Goal: Transaction & Acquisition: Obtain resource

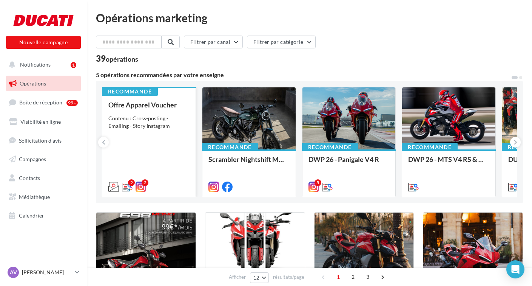
click at [154, 110] on div "Offre Apparel Voucher Contenu : Cross-posting - Emailing - Story Instagram" at bounding box center [148, 145] width 81 height 89
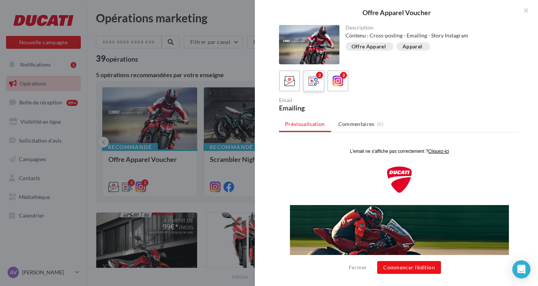
click at [311, 81] on icon at bounding box center [314, 81] width 11 height 11
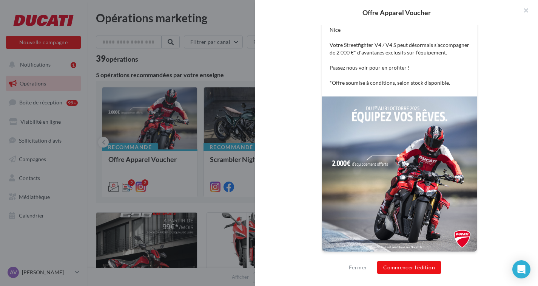
scroll to position [180, 0]
click at [412, 266] on button "Commencer l'édition" at bounding box center [409, 267] width 64 height 13
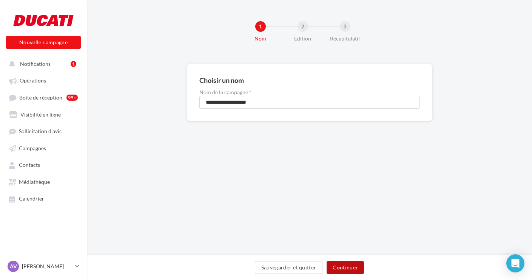
click at [352, 263] on button "Continuer" at bounding box center [345, 267] width 37 height 13
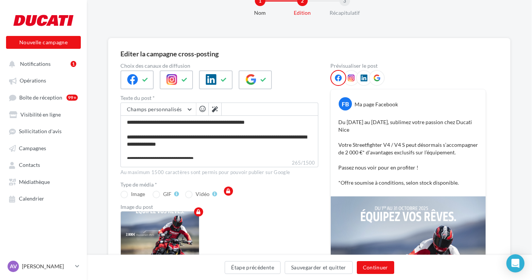
scroll to position [27, 0]
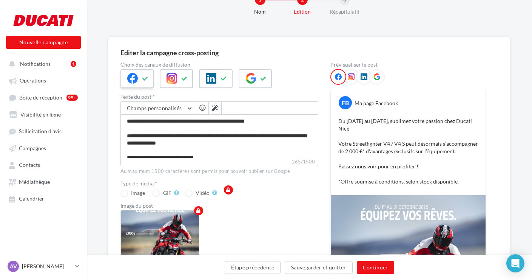
click at [147, 79] on icon at bounding box center [145, 78] width 6 height 5
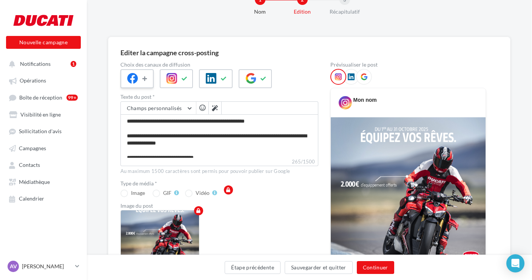
click at [147, 79] on icon at bounding box center [145, 78] width 6 height 5
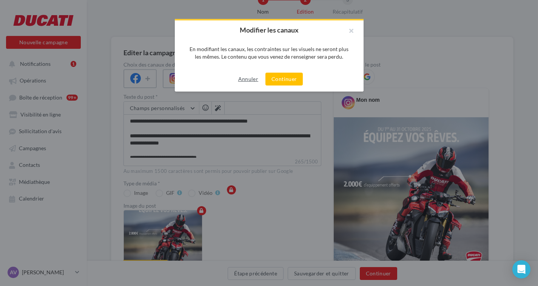
click at [247, 80] on button "Annuler" at bounding box center [248, 78] width 26 height 9
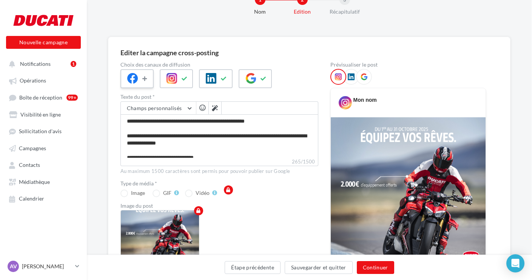
click at [145, 81] on icon at bounding box center [145, 78] width 6 height 5
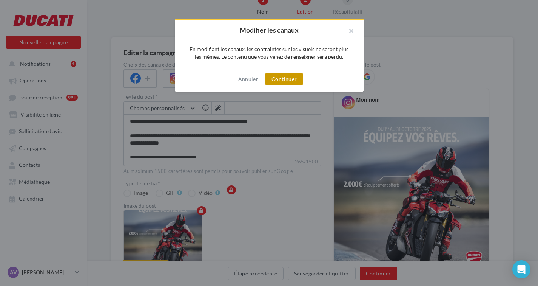
click at [281, 76] on button "Continuer" at bounding box center [284, 79] width 37 height 13
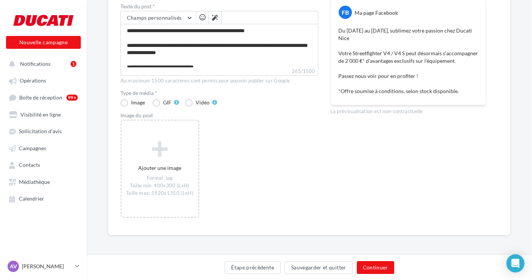
scroll to position [117, 0]
click at [257, 271] on button "Étape précédente" at bounding box center [253, 267] width 56 height 13
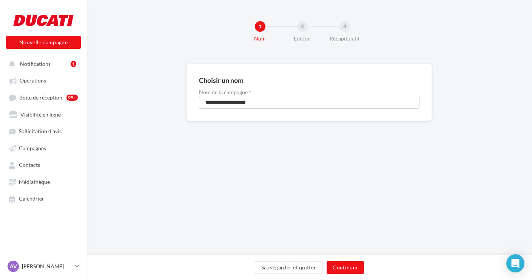
scroll to position [2, 0]
click at [268, 98] on input "**********" at bounding box center [309, 102] width 221 height 13
type input "**********"
click at [348, 266] on button "Continuer" at bounding box center [345, 267] width 37 height 13
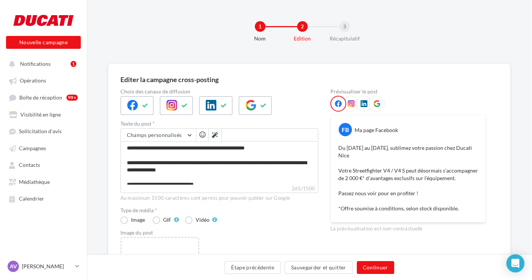
scroll to position [0, 0]
click at [42, 81] on span "Opérations" at bounding box center [33, 80] width 26 height 6
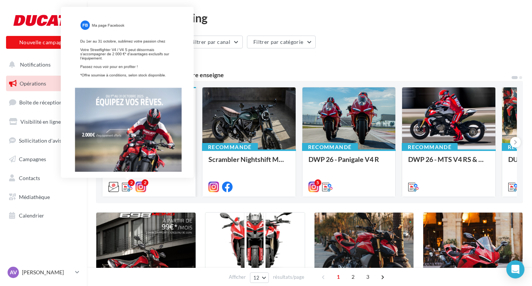
click at [130, 185] on div "2" at bounding box center [131, 182] width 7 height 7
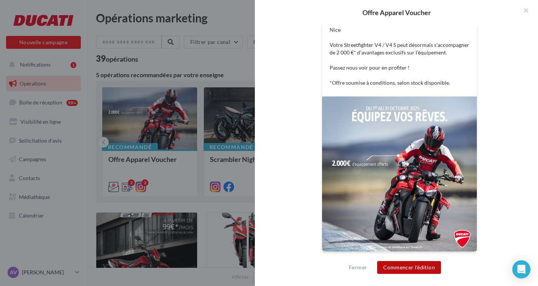
scroll to position [180, 0]
click at [407, 265] on button "Commencer l'édition" at bounding box center [409, 267] width 64 height 13
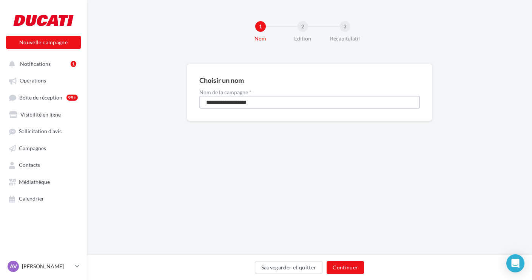
click at [265, 103] on input "**********" at bounding box center [309, 102] width 221 height 13
type input "**********"
click at [351, 267] on button "Continuer" at bounding box center [345, 267] width 37 height 13
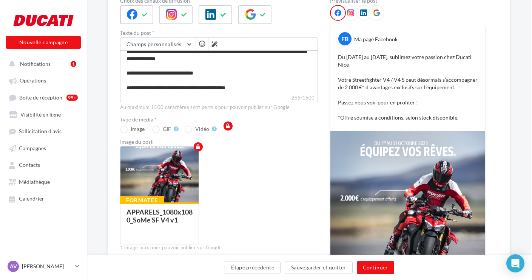
scroll to position [91, 1]
click at [382, 266] on button "Continuer" at bounding box center [375, 267] width 37 height 13
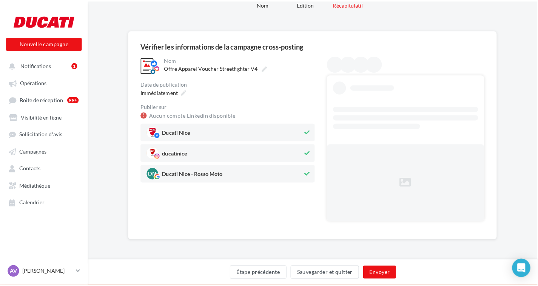
scroll to position [2, 1]
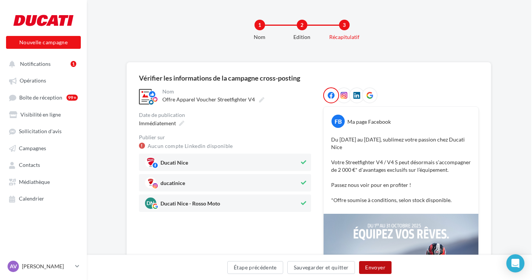
click at [386, 268] on button "Envoyer" at bounding box center [375, 267] width 32 height 13
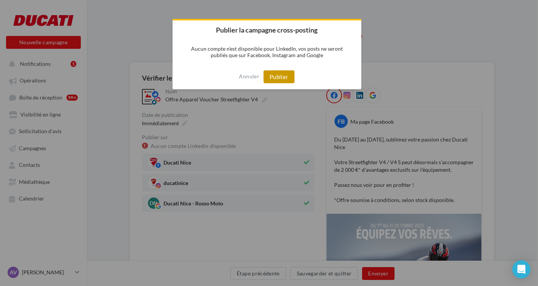
click at [281, 74] on button "Publier" at bounding box center [279, 76] width 31 height 13
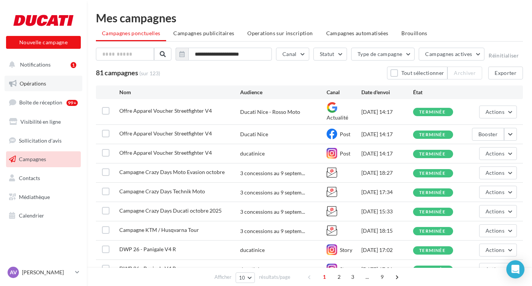
click at [36, 85] on span "Opérations" at bounding box center [33, 83] width 26 height 6
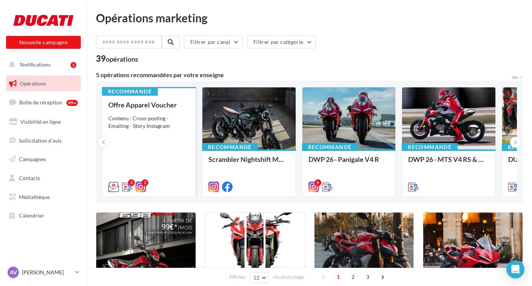
click at [151, 115] on div "Contenu : Cross-posting - Emailing - Story Instagram" at bounding box center [148, 121] width 81 height 15
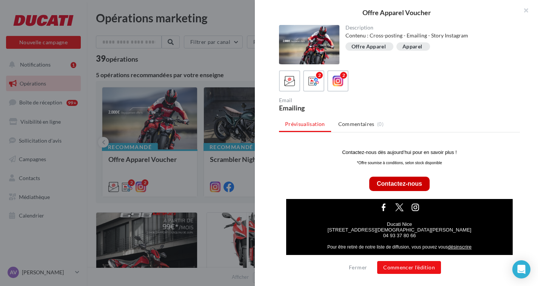
scroll to position [183, 0]
click at [417, 268] on button "Commencer l'édition" at bounding box center [409, 267] width 64 height 13
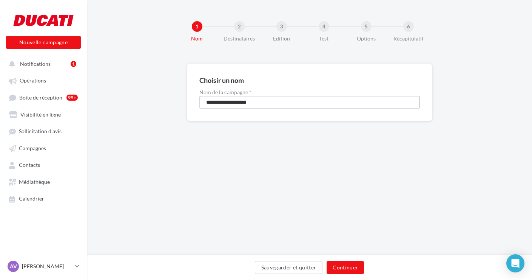
click at [275, 103] on input "**********" at bounding box center [309, 102] width 221 height 13
type input "**********"
click at [349, 264] on button "Continuer" at bounding box center [345, 267] width 37 height 13
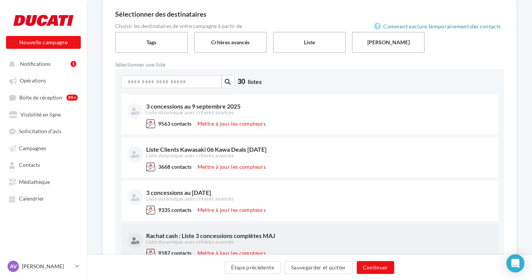
scroll to position [62, 0]
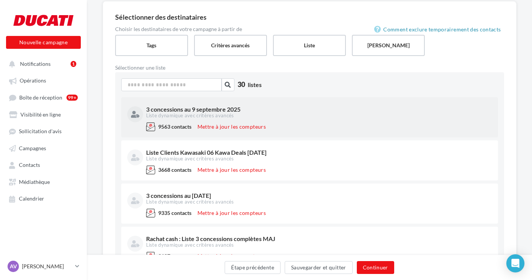
click at [340, 122] on div "3 concessions au 9 septembre 2025 Liste dynamique avec critères avancés" at bounding box center [309, 112] width 365 height 19
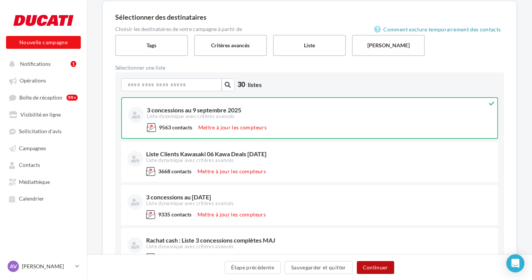
click at [378, 267] on button "Continuer" at bounding box center [375, 267] width 37 height 13
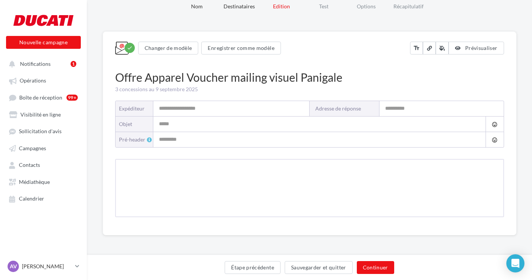
scroll to position [2, 0]
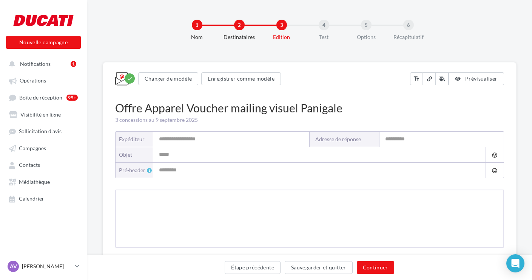
type input "**********"
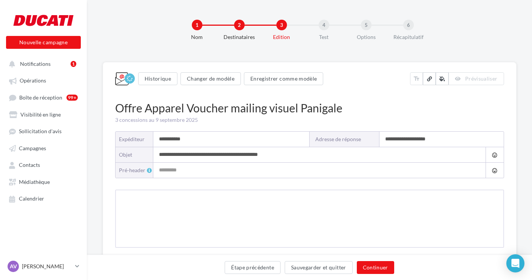
type input "**********"
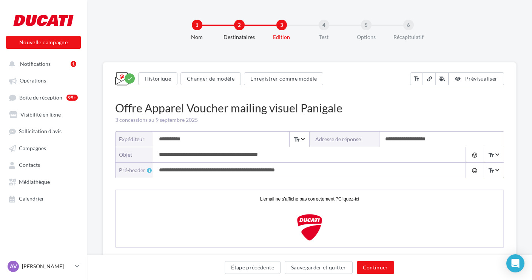
scroll to position [0, 0]
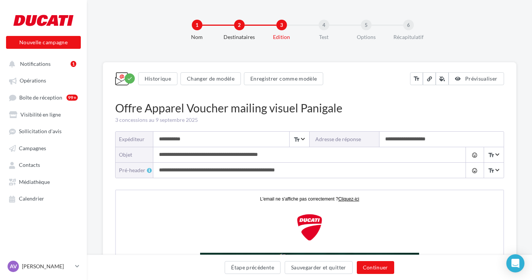
drag, startPoint x: 443, startPoint y: 138, endPoint x: 365, endPoint y: 139, distance: 78.2
click at [365, 139] on div "**********" at bounding box center [407, 138] width 194 height 15
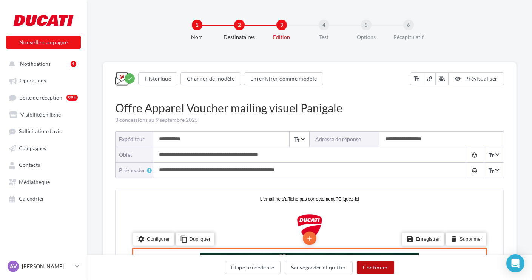
type input "**********"
click at [383, 267] on button "Continuer" at bounding box center [375, 267] width 37 height 13
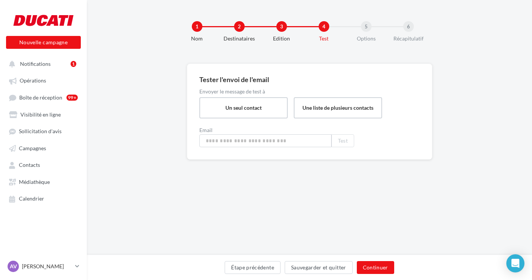
type input "**********"
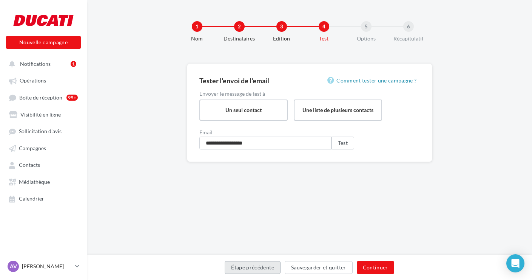
click at [272, 267] on button "Étape précédente" at bounding box center [253, 267] width 56 height 13
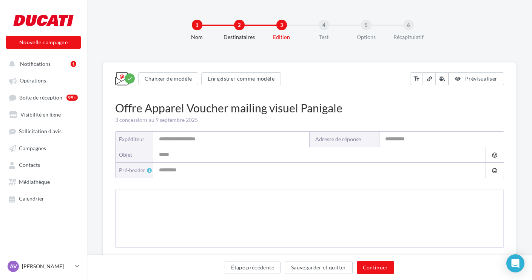
type input "**********"
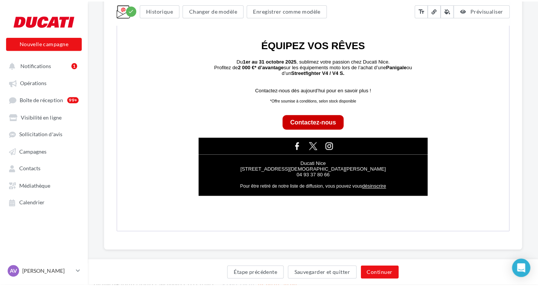
scroll to position [300, 0]
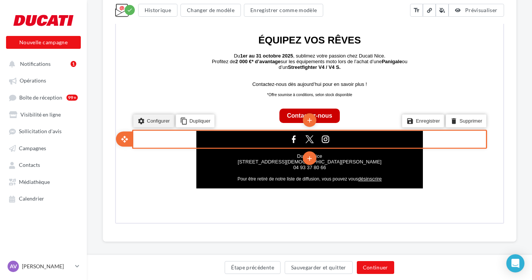
click at [154, 120] on li "settings Configurer" at bounding box center [152, 119] width 41 height 13
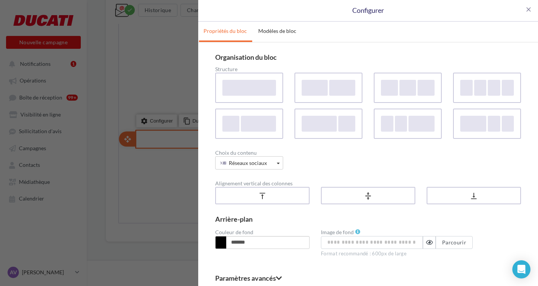
click at [138, 79] on div "close Configurer Propriétés du bloc Modèles de bloc Organisation du bloc Struct…" at bounding box center [269, 143] width 538 height 286
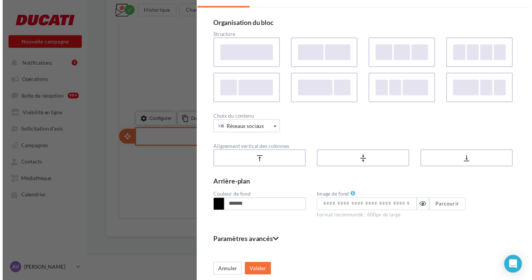
scroll to position [34, 0]
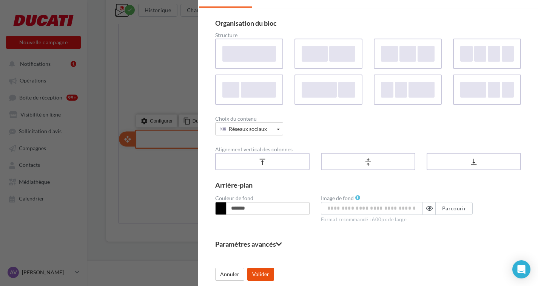
click at [266, 276] on button "Valider" at bounding box center [260, 273] width 27 height 13
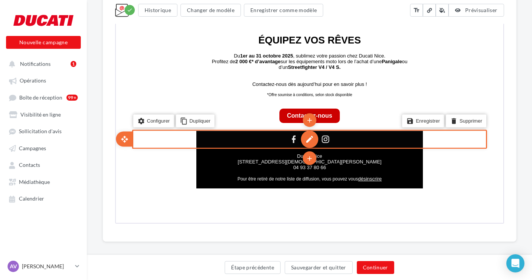
click at [311, 136] on div "edit" at bounding box center [308, 138] width 17 height 17
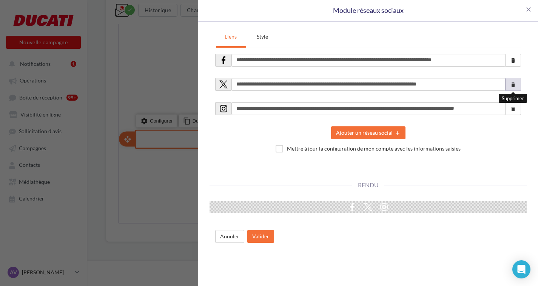
click at [511, 82] on icon "delete" at bounding box center [513, 85] width 6 height 6
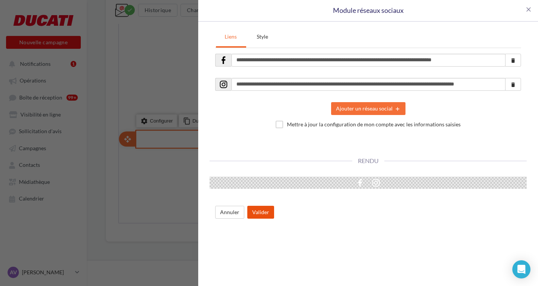
click at [267, 212] on button "Valider" at bounding box center [260, 212] width 27 height 13
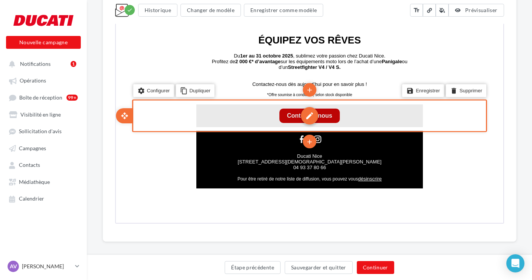
click at [308, 115] on div "edit" at bounding box center [308, 114] width 17 height 17
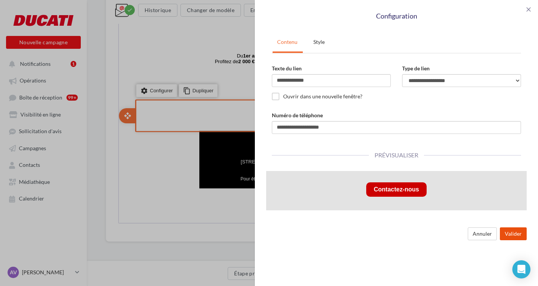
click at [516, 231] on button "Valider" at bounding box center [513, 233] width 27 height 13
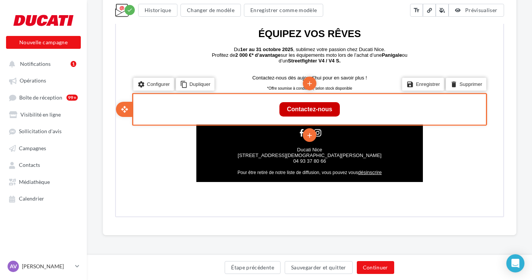
scroll to position [306, 0]
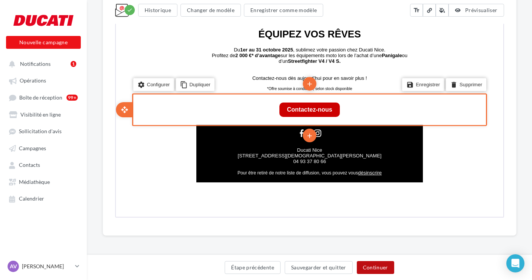
click at [380, 269] on button "Continuer" at bounding box center [375, 267] width 37 height 13
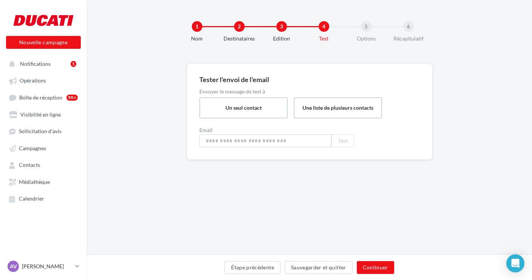
type input "**********"
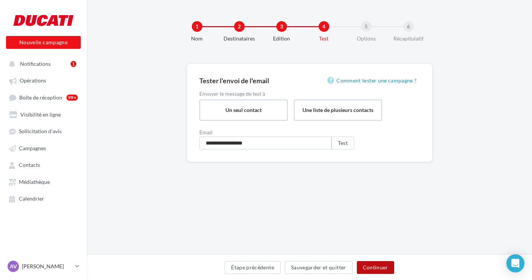
click at [382, 264] on button "Continuer" at bounding box center [375, 267] width 37 height 13
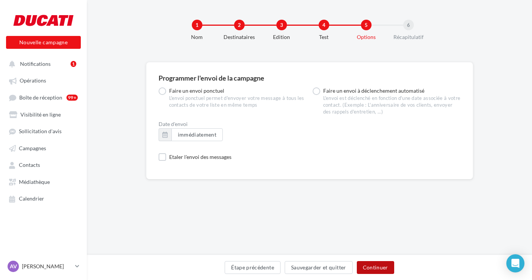
click at [382, 269] on button "Continuer" at bounding box center [375, 267] width 37 height 13
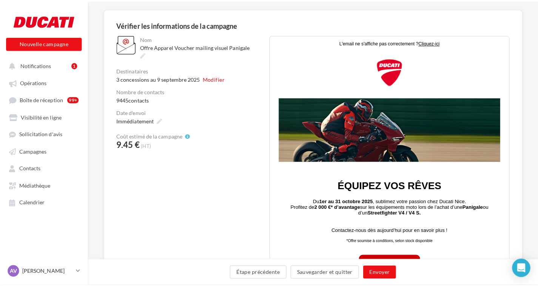
scroll to position [56, 0]
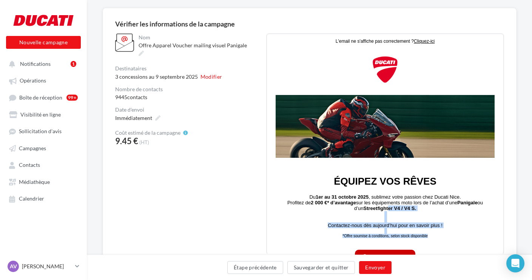
drag, startPoint x: 456, startPoint y: 247, endPoint x: 478, endPoint y: 258, distance: 24.5
click at [478, 258] on div "L'email ne s'affiche pas correctement ? Cliquez-ici ÉQUIPEZ VOS RÊVES Du 1er au…" at bounding box center [385, 181] width 227 height 295
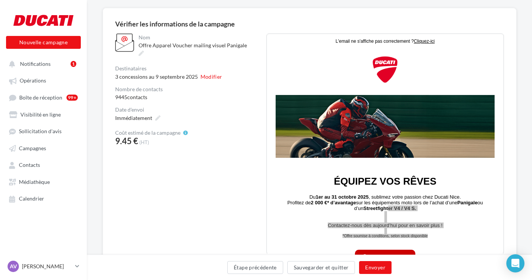
click at [525, 88] on div "**********" at bounding box center [309, 149] width 445 height 283
click at [96, 11] on div "**********" at bounding box center [309, 149] width 445 height 283
click at [521, 162] on div "**********" at bounding box center [309, 149] width 445 height 283
click at [94, 9] on div "**********" at bounding box center [309, 149] width 445 height 283
click at [233, 153] on div "**********" at bounding box center [190, 143] width 151 height 221
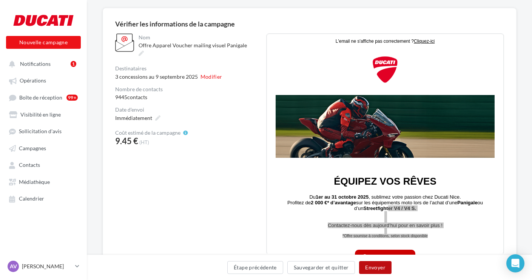
click at [379, 268] on button "Envoyer" at bounding box center [375, 267] width 32 height 13
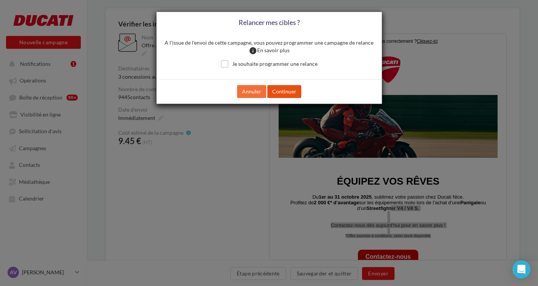
click at [284, 90] on button "Continuer" at bounding box center [284, 91] width 34 height 13
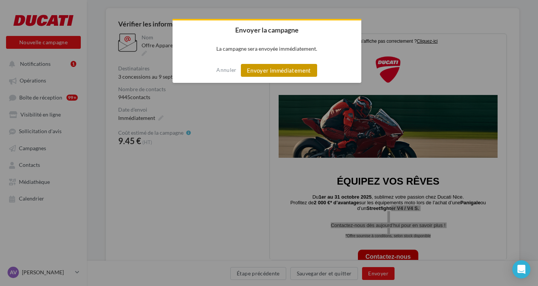
click at [292, 69] on button "Envoyer immédiatement" at bounding box center [279, 70] width 76 height 13
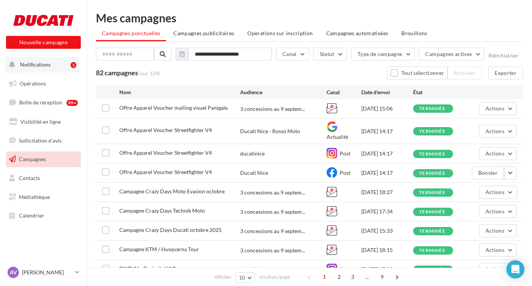
click at [38, 65] on span "Notifications" at bounding box center [35, 64] width 31 height 6
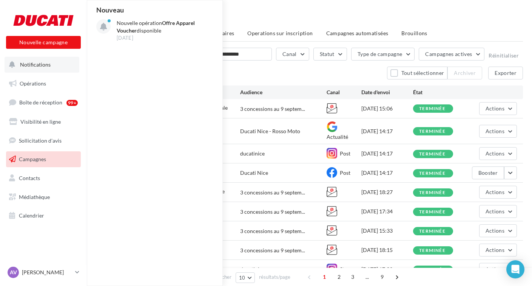
click at [38, 65] on span "Notifications" at bounding box center [35, 64] width 31 height 6
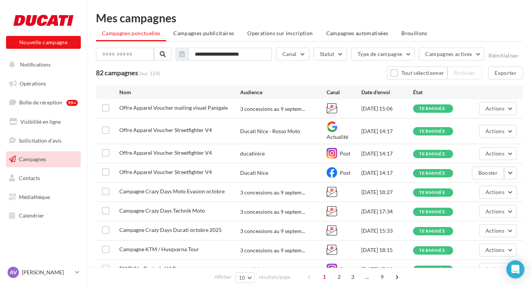
click at [31, 159] on span "Campagnes" at bounding box center [32, 159] width 27 height 6
click at [36, 82] on span "Opérations" at bounding box center [33, 83] width 26 height 6
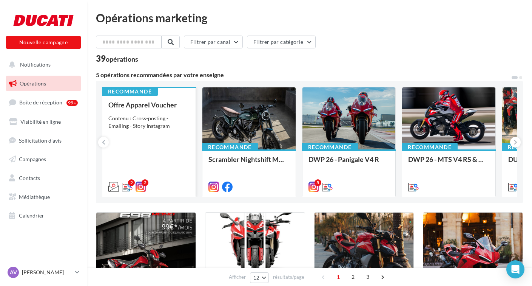
click at [164, 181] on div "2 2" at bounding box center [148, 185] width 93 height 21
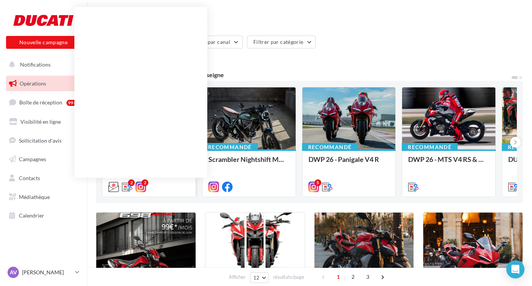
click at [141, 185] on icon at bounding box center [141, 186] width 11 height 11
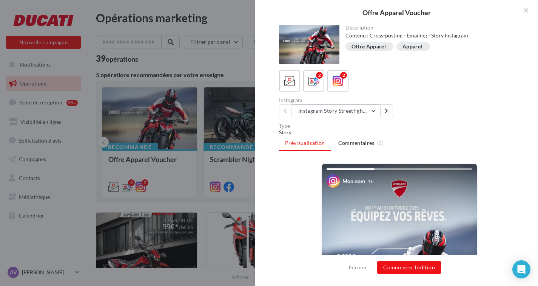
click at [371, 110] on button "Instagram Story Streetfighter" at bounding box center [336, 110] width 88 height 13
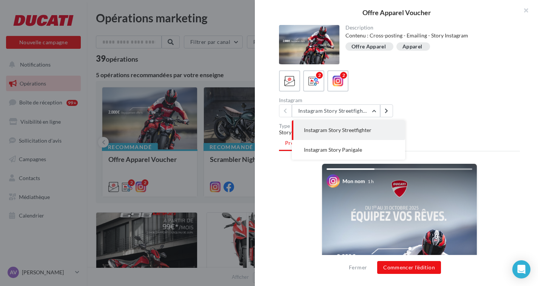
click at [354, 128] on span "Instagram Story Streetfighter" at bounding box center [338, 130] width 68 height 6
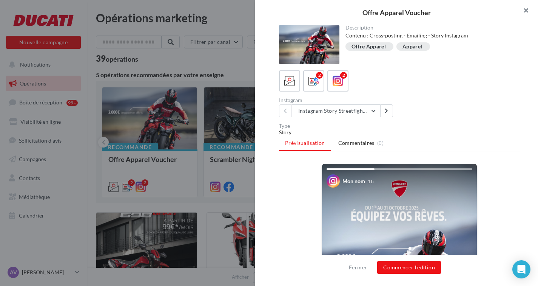
click at [527, 10] on button "button" at bounding box center [523, 11] width 30 height 23
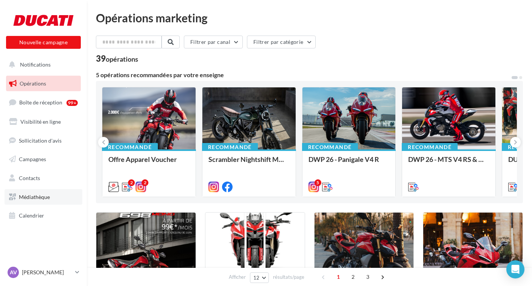
click at [31, 197] on span "Médiathèque" at bounding box center [34, 196] width 31 height 6
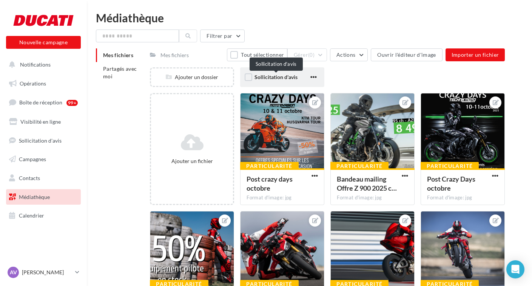
click at [286, 78] on span "Sollicitation d'avis" at bounding box center [276, 77] width 43 height 6
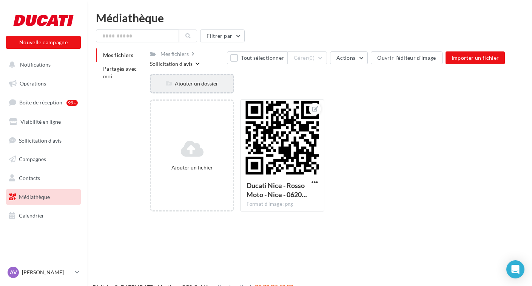
click at [206, 82] on div "Ajouter un dossier" at bounding box center [192, 84] width 82 height 8
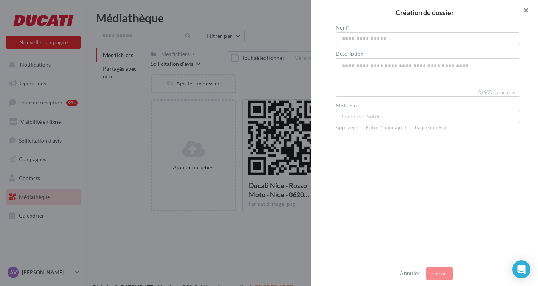
click at [529, 6] on button "button" at bounding box center [523, 11] width 30 height 23
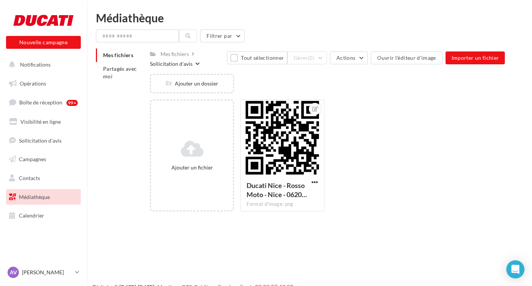
click at [181, 65] on div "Sollicitation d'avis" at bounding box center [171, 64] width 43 height 8
click at [123, 83] on li "Partagés avec moi" at bounding box center [120, 72] width 48 height 21
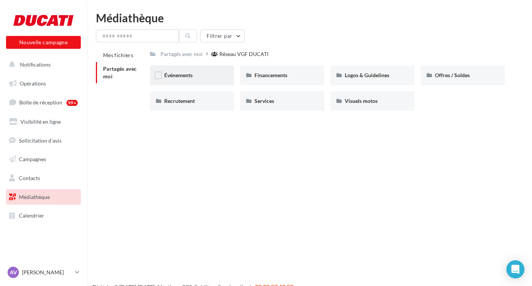
click at [196, 75] on div "Événements" at bounding box center [192, 75] width 56 height 8
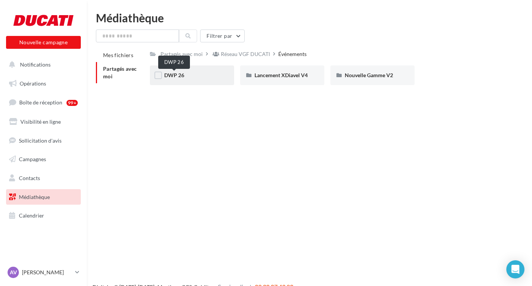
click at [180, 77] on span "DWP 26" at bounding box center [174, 75] width 20 height 6
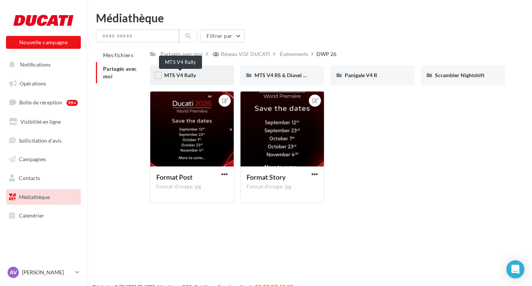
click at [192, 77] on span "MTS V4 Rally" at bounding box center [180, 75] width 32 height 6
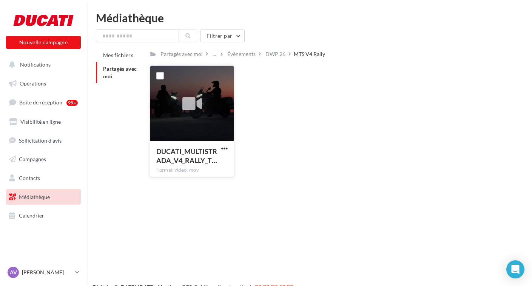
click at [198, 114] on div at bounding box center [192, 103] width 20 height 25
click at [192, 55] on div "Partagés avec moi" at bounding box center [182, 54] width 42 height 8
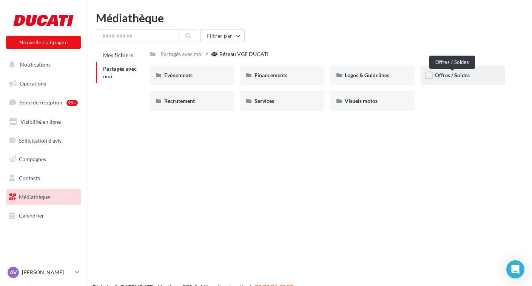
click at [454, 75] on span "Offres / Soldes" at bounding box center [452, 75] width 35 height 6
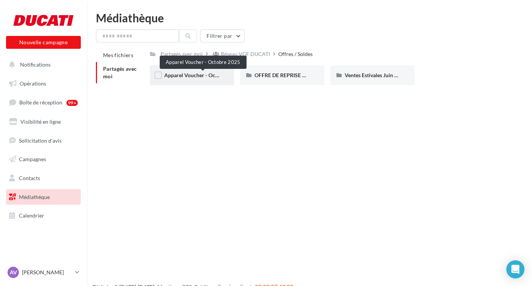
click at [189, 77] on span "Apparel Voucher - Octobre 2025" at bounding box center [202, 75] width 77 height 6
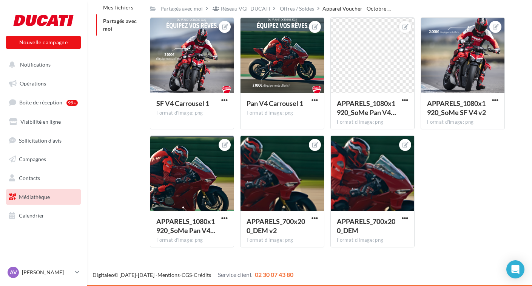
scroll to position [48, 0]
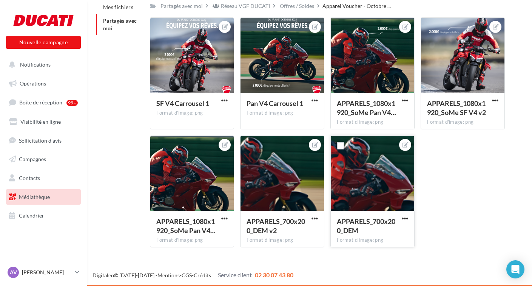
click at [362, 175] on div at bounding box center [372, 174] width 83 height 76
click at [407, 144] on icon at bounding box center [406, 144] width 6 height 5
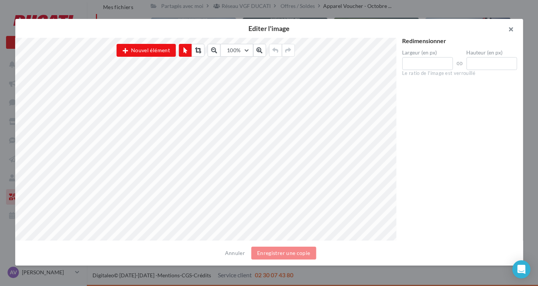
click at [512, 31] on button "button" at bounding box center [508, 30] width 30 height 23
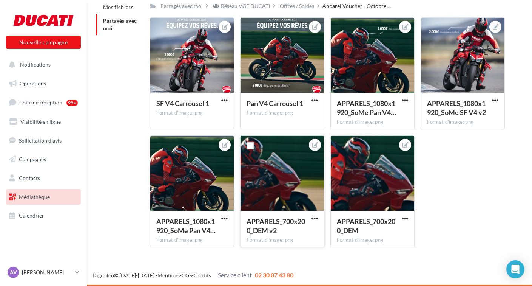
click at [268, 185] on div at bounding box center [282, 174] width 83 height 76
click at [315, 144] on icon at bounding box center [315, 144] width 6 height 5
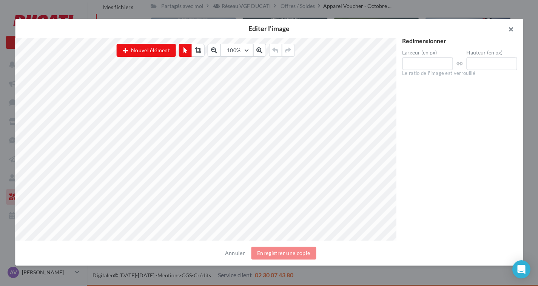
click at [512, 29] on button "button" at bounding box center [508, 30] width 30 height 23
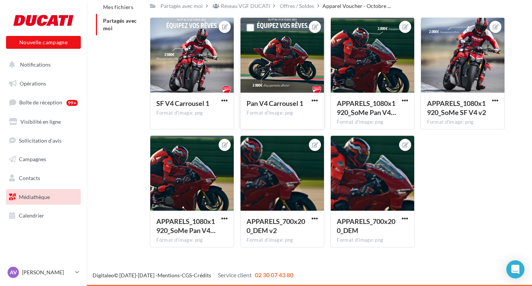
click at [293, 49] on div at bounding box center [282, 56] width 83 height 76
click at [317, 26] on icon at bounding box center [315, 26] width 6 height 5
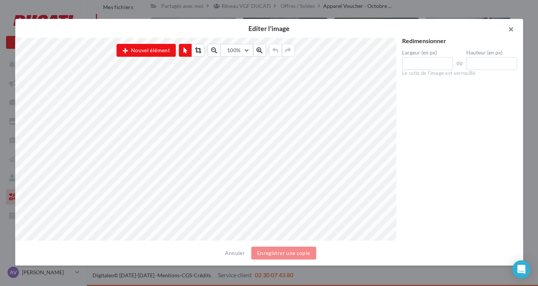
click at [514, 31] on button "button" at bounding box center [508, 30] width 30 height 23
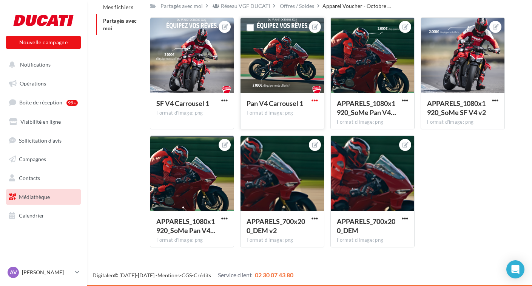
click at [314, 100] on span "button" at bounding box center [315, 100] width 6 height 6
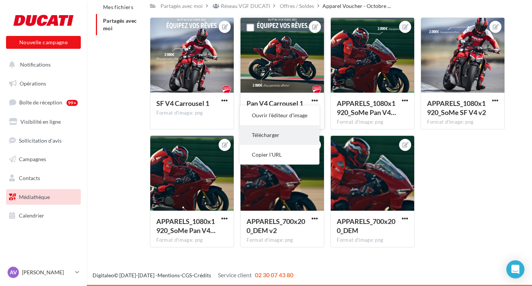
click at [285, 134] on button "Télécharger" at bounding box center [280, 135] width 80 height 20
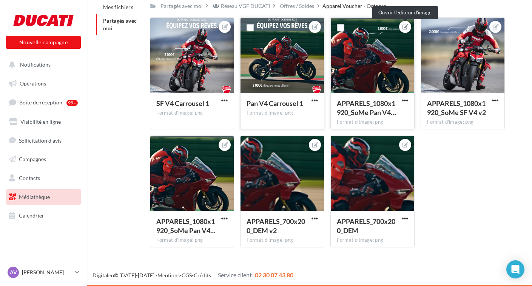
click at [405, 27] on icon at bounding box center [406, 26] width 6 height 5
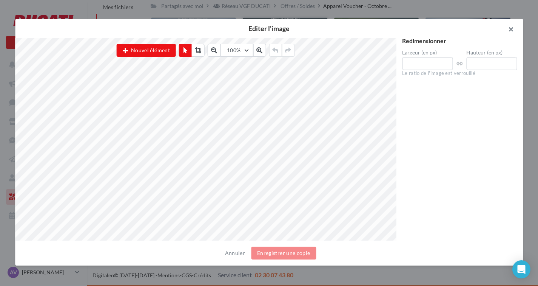
click at [511, 28] on button "button" at bounding box center [508, 30] width 30 height 23
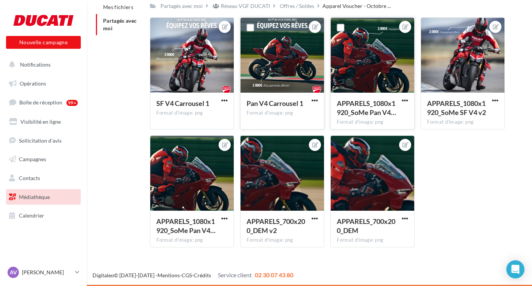
click at [389, 40] on div at bounding box center [372, 56] width 83 height 76
click at [405, 97] on span "button" at bounding box center [405, 100] width 6 height 6
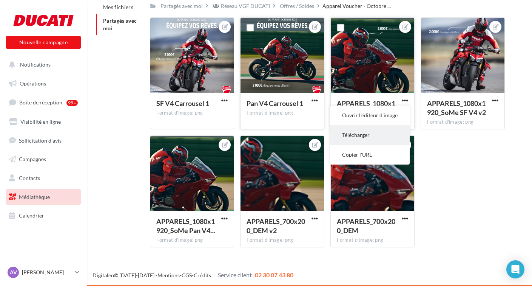
click at [374, 133] on button "Télécharger" at bounding box center [370, 135] width 80 height 20
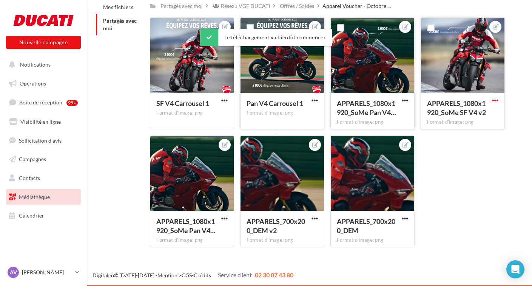
click at [496, 99] on span "button" at bounding box center [495, 100] width 6 height 6
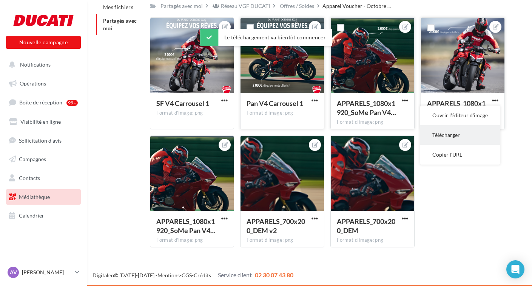
click at [469, 138] on button "Télécharger" at bounding box center [460, 135] width 80 height 20
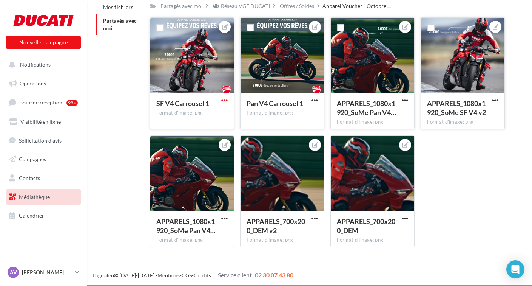
click at [226, 99] on span "button" at bounding box center [224, 100] width 6 height 6
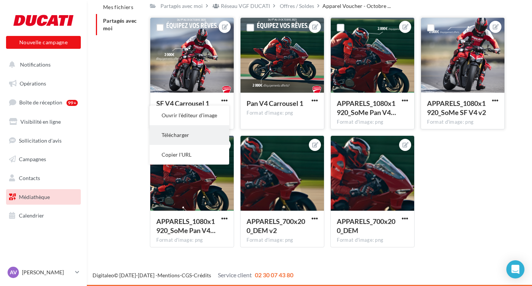
click at [189, 133] on button "Télécharger" at bounding box center [190, 135] width 80 height 20
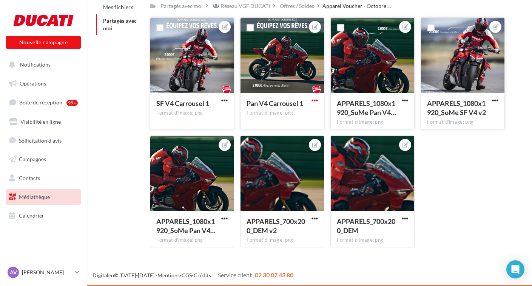
click at [315, 100] on span "button" at bounding box center [315, 100] width 6 height 6
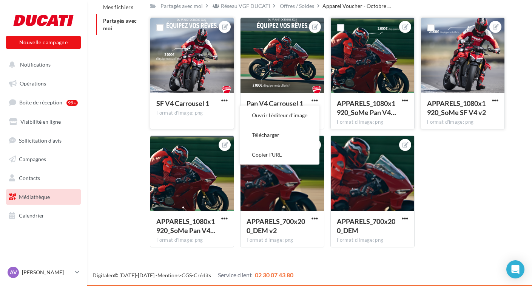
click at [473, 196] on div "SF V4 Carrousel 1 Format d'image: png SF V4 Carrousel 1 Pan V4 Carrousel 1 Form…" at bounding box center [330, 135] width 361 height 236
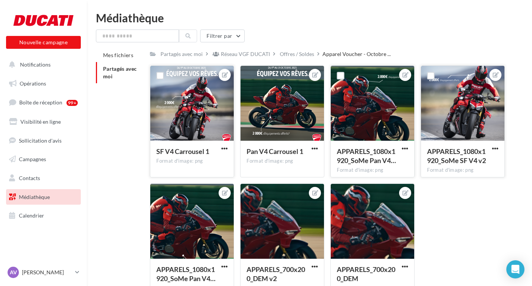
scroll to position [0, 0]
click at [248, 56] on div "Réseau VGF DUCATI" at bounding box center [245, 54] width 49 height 8
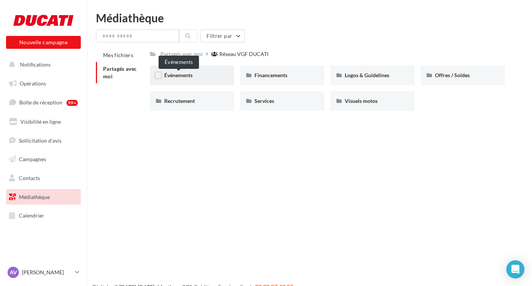
click at [175, 76] on span "Événements" at bounding box center [178, 75] width 28 height 6
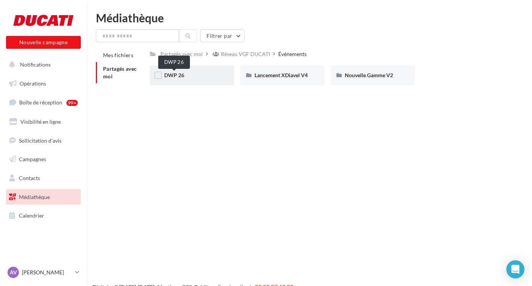
click at [177, 77] on span "DWP 26" at bounding box center [174, 75] width 20 height 6
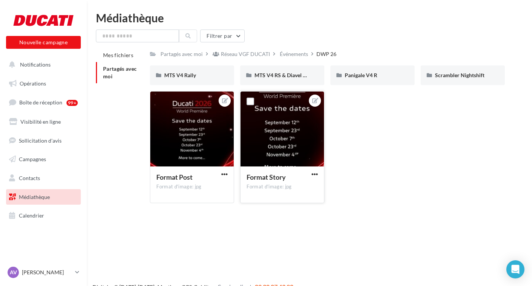
click at [276, 129] on div at bounding box center [282, 129] width 83 height 76
click at [315, 173] on span "button" at bounding box center [315, 174] width 6 height 6
click at [277, 209] on button "Télécharger" at bounding box center [280, 209] width 80 height 20
click at [196, 74] on div "MTS V4 Rally" at bounding box center [192, 75] width 56 height 8
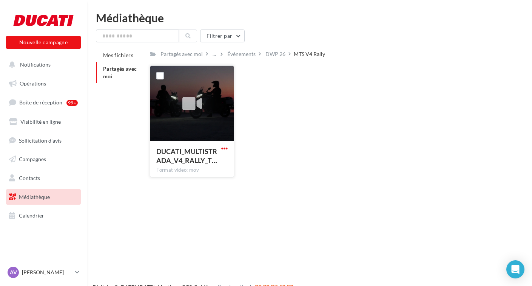
click at [224, 147] on span "button" at bounding box center [224, 148] width 6 height 6
click at [201, 165] on button "Télécharger" at bounding box center [192, 163] width 76 height 20
